Goal: Task Accomplishment & Management: Manage account settings

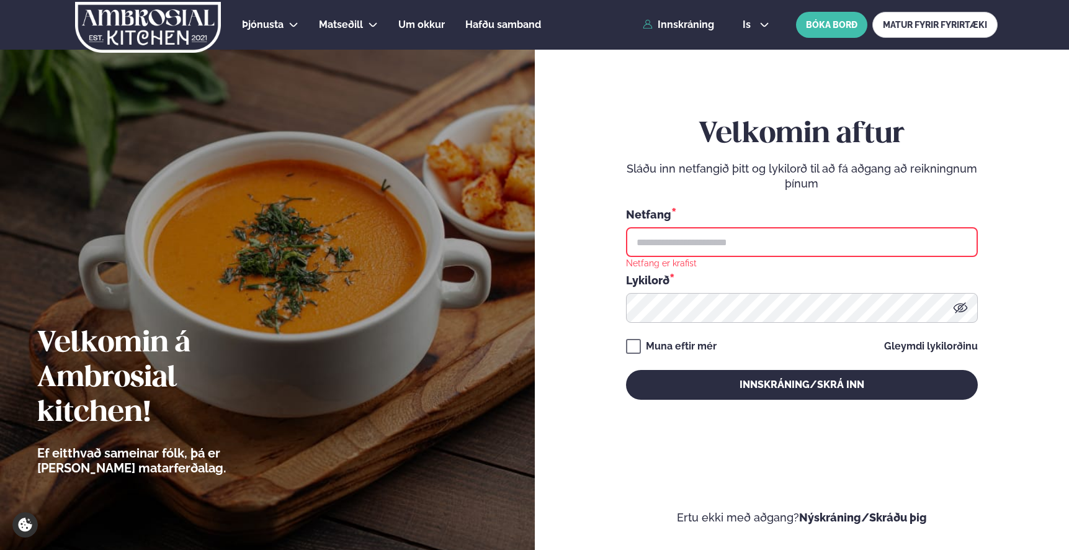
type input "**********"
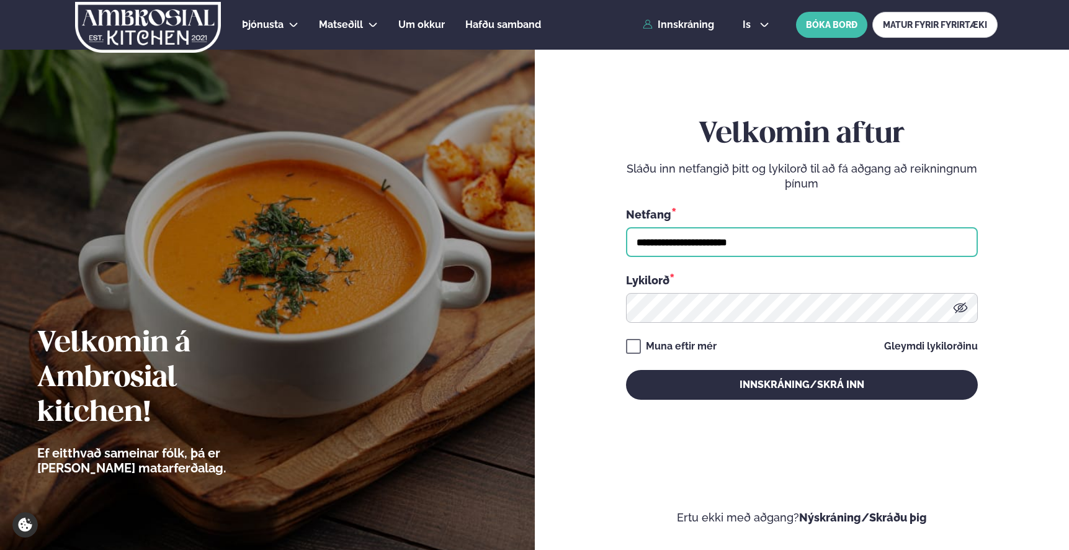
click at [626, 370] on button "Innskráning/Skrá inn" at bounding box center [802, 385] width 352 height 30
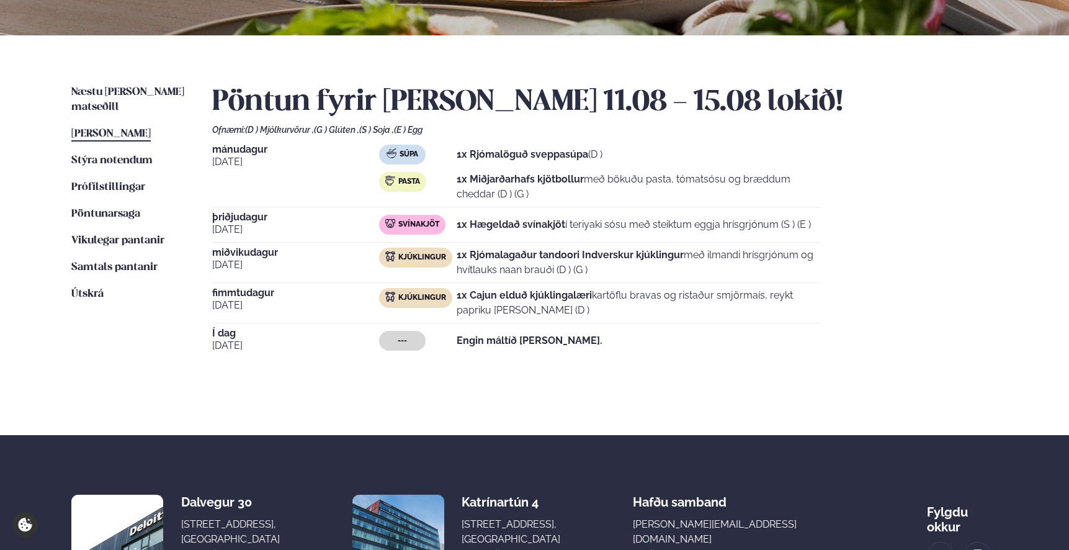
scroll to position [239, 0]
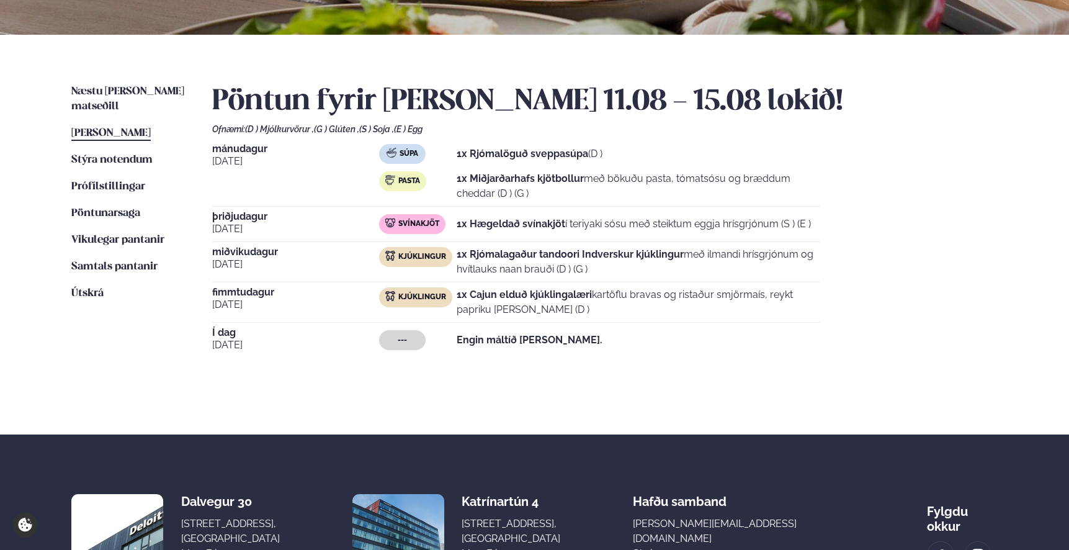
click at [407, 337] on span "---" at bounding box center [402, 340] width 9 height 10
click at [131, 154] on span "Stýra notendum" at bounding box center [111, 159] width 81 height 11
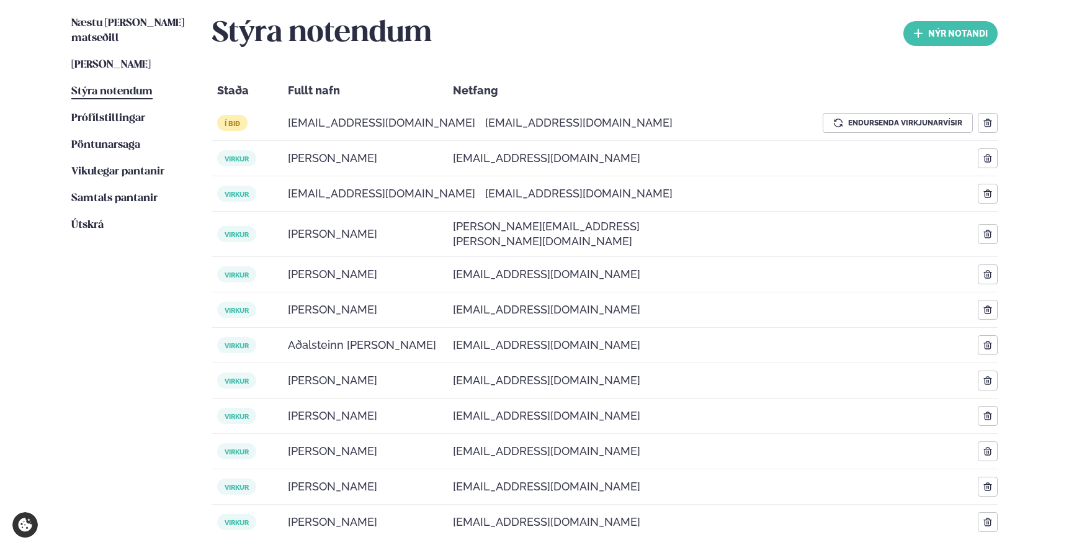
scroll to position [308, 0]
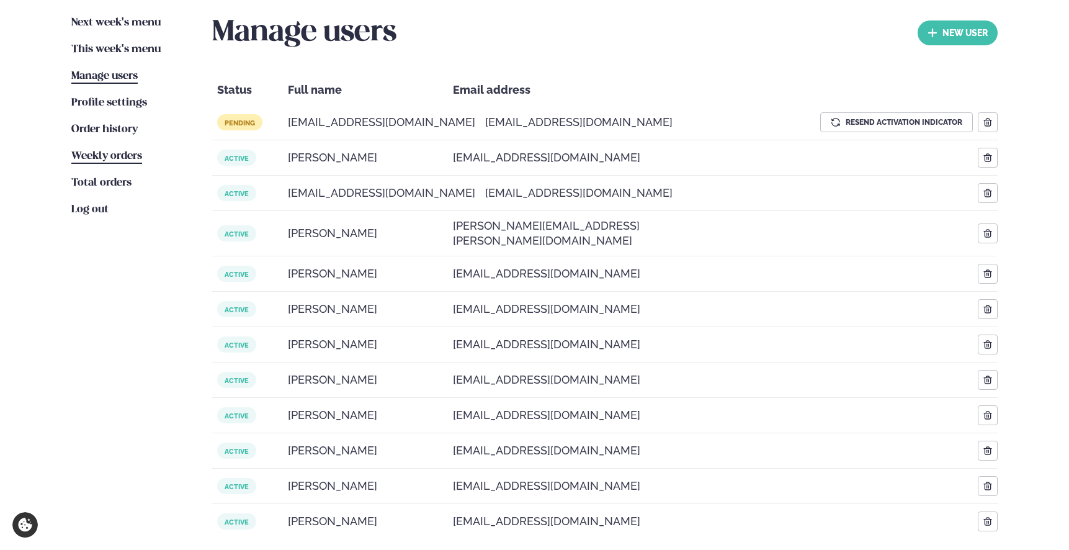
click at [123, 158] on font "Weekly orders" at bounding box center [106, 156] width 71 height 11
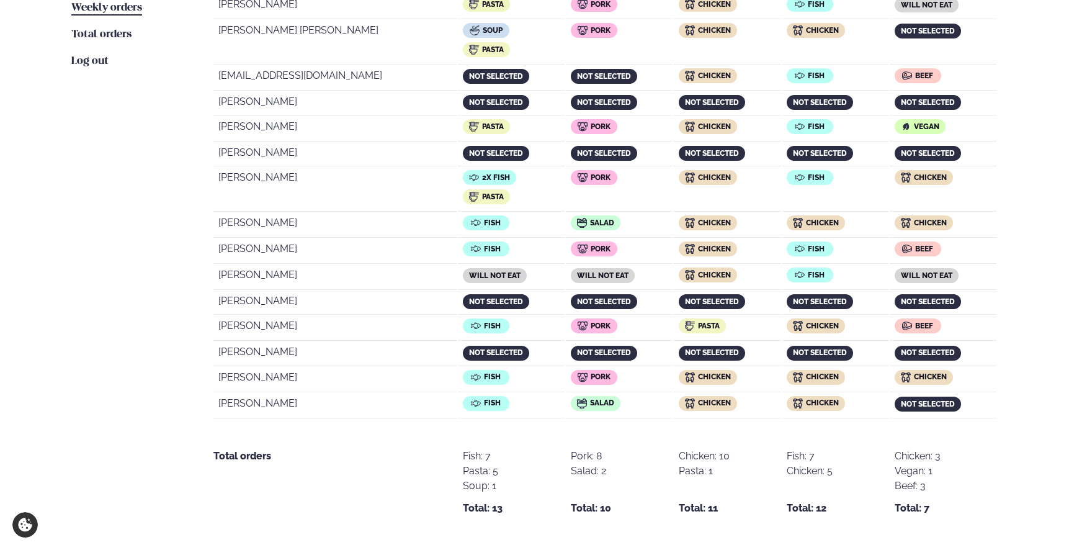
scroll to position [454, 0]
